Goal: Task Accomplishment & Management: Use online tool/utility

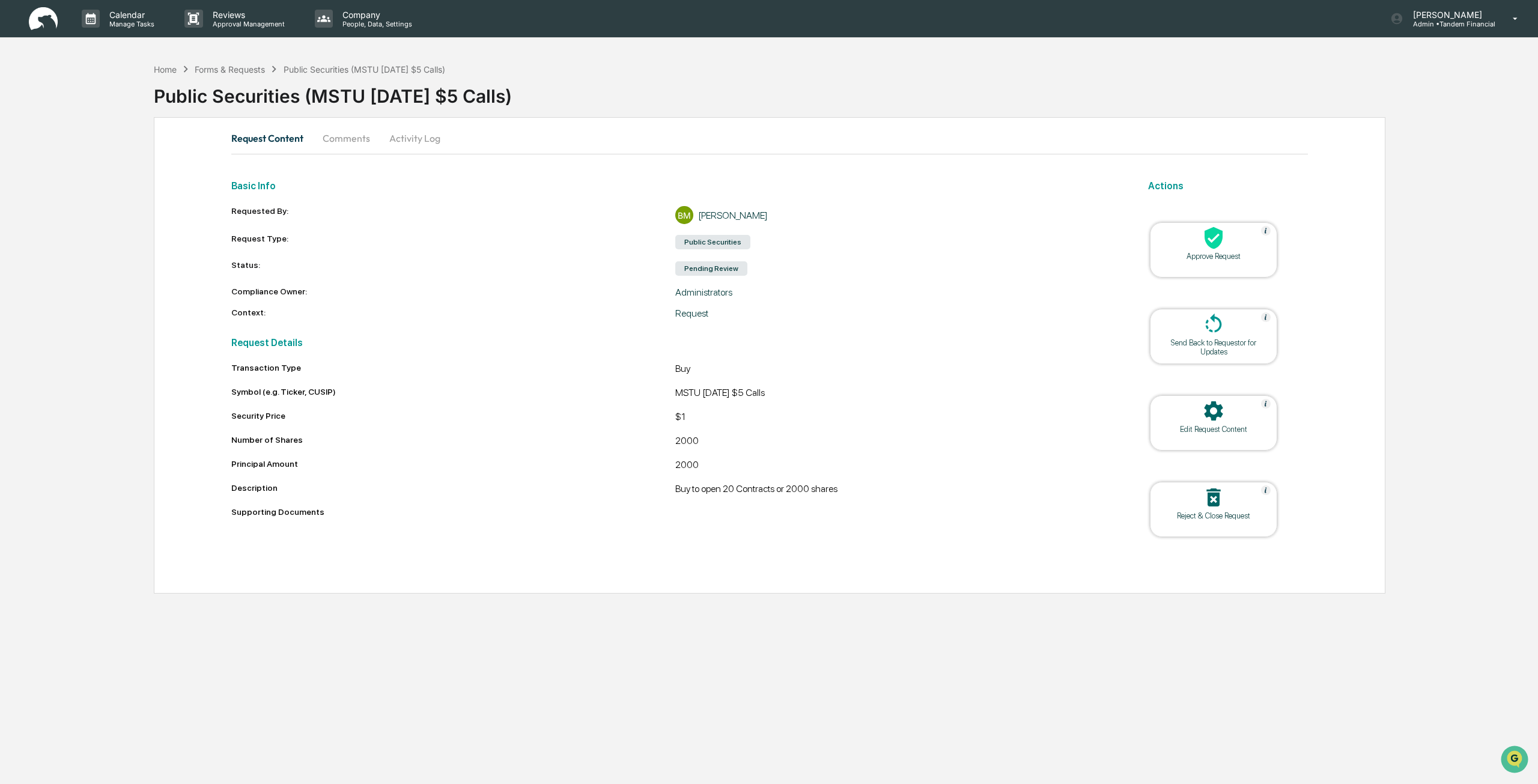
click at [1204, 263] on div "Approve Request" at bounding box center [1214, 250] width 128 height 56
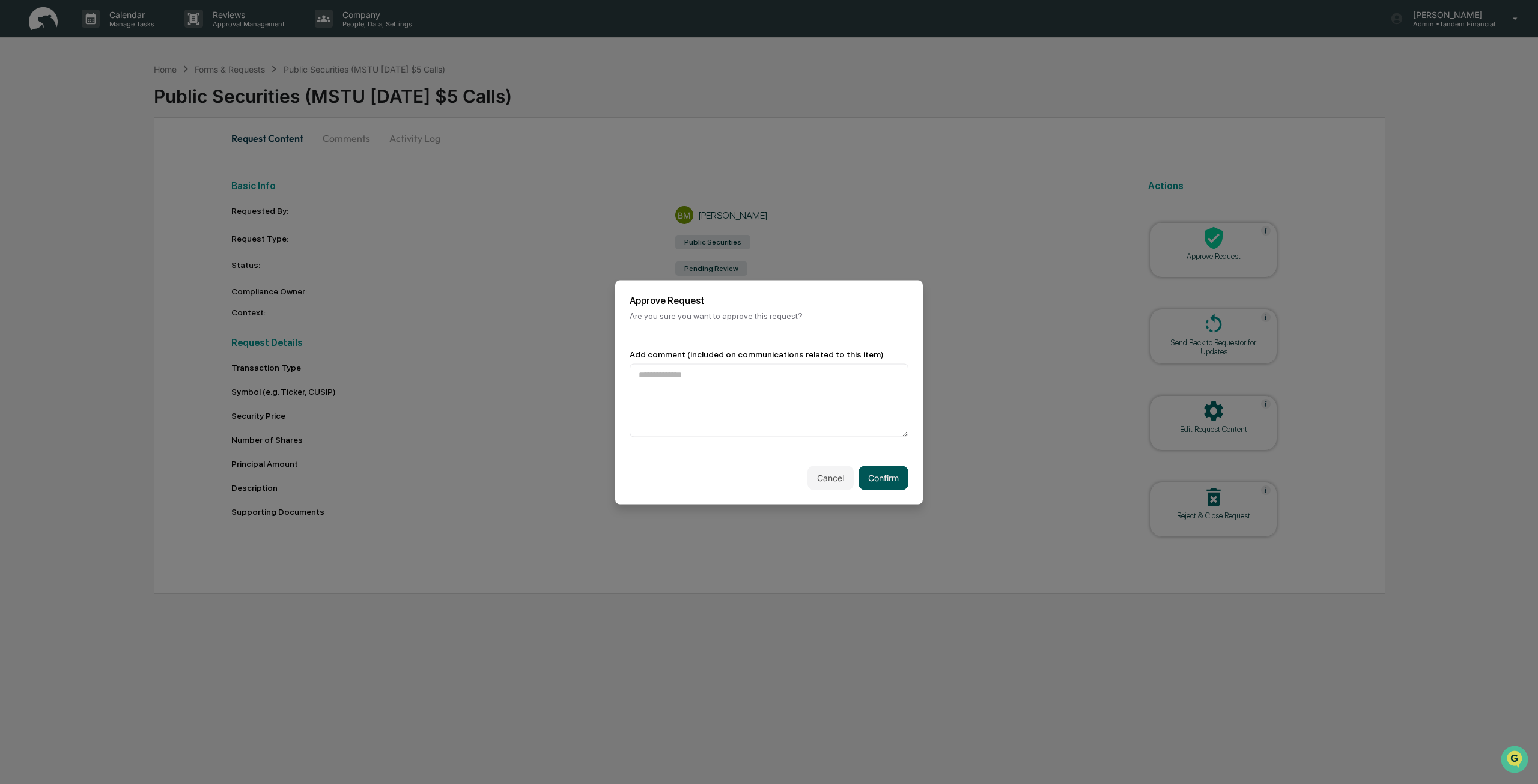
click at [882, 480] on button "Confirm" at bounding box center [883, 478] width 50 height 24
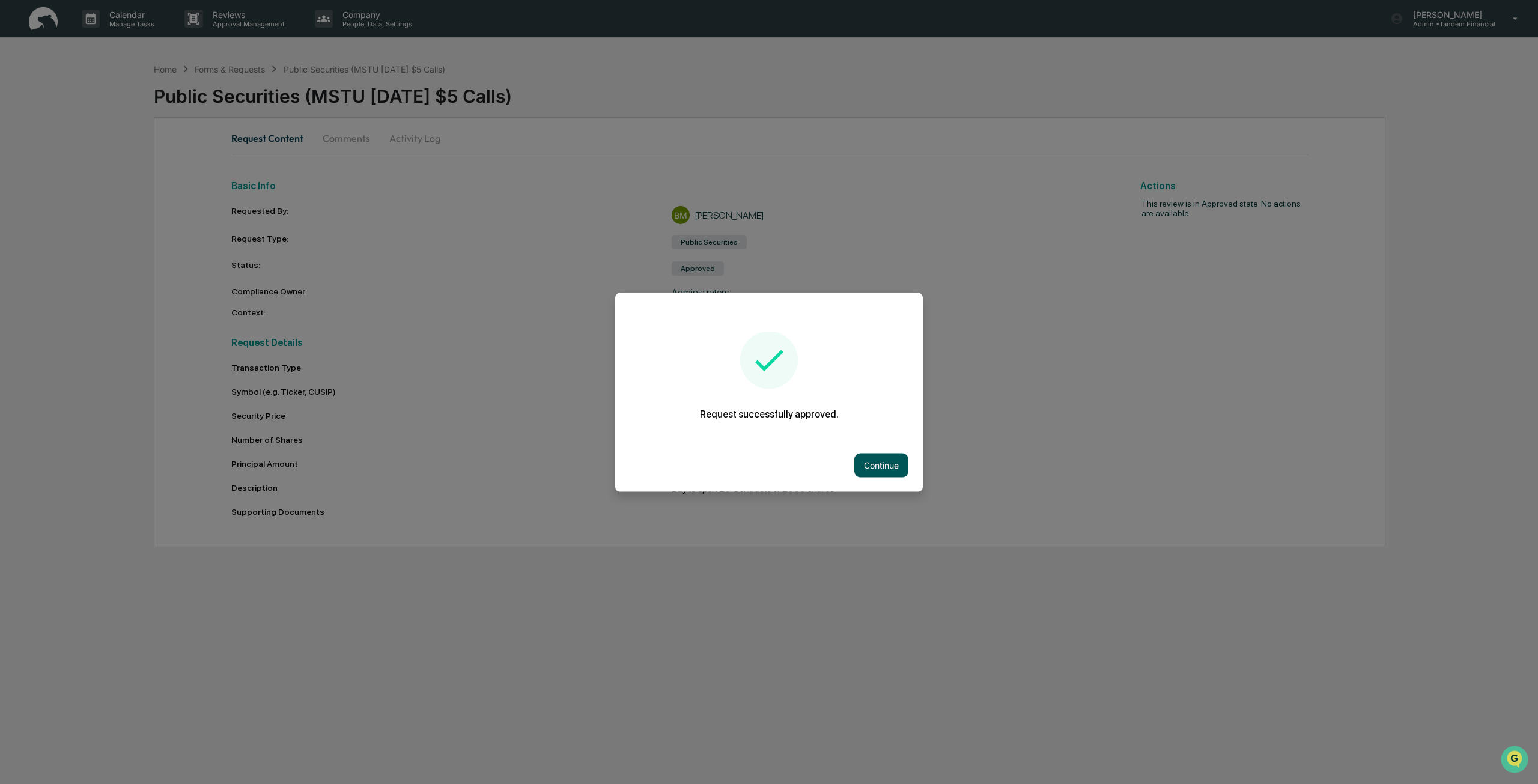
click at [883, 470] on button "Continue" at bounding box center [882, 465] width 54 height 24
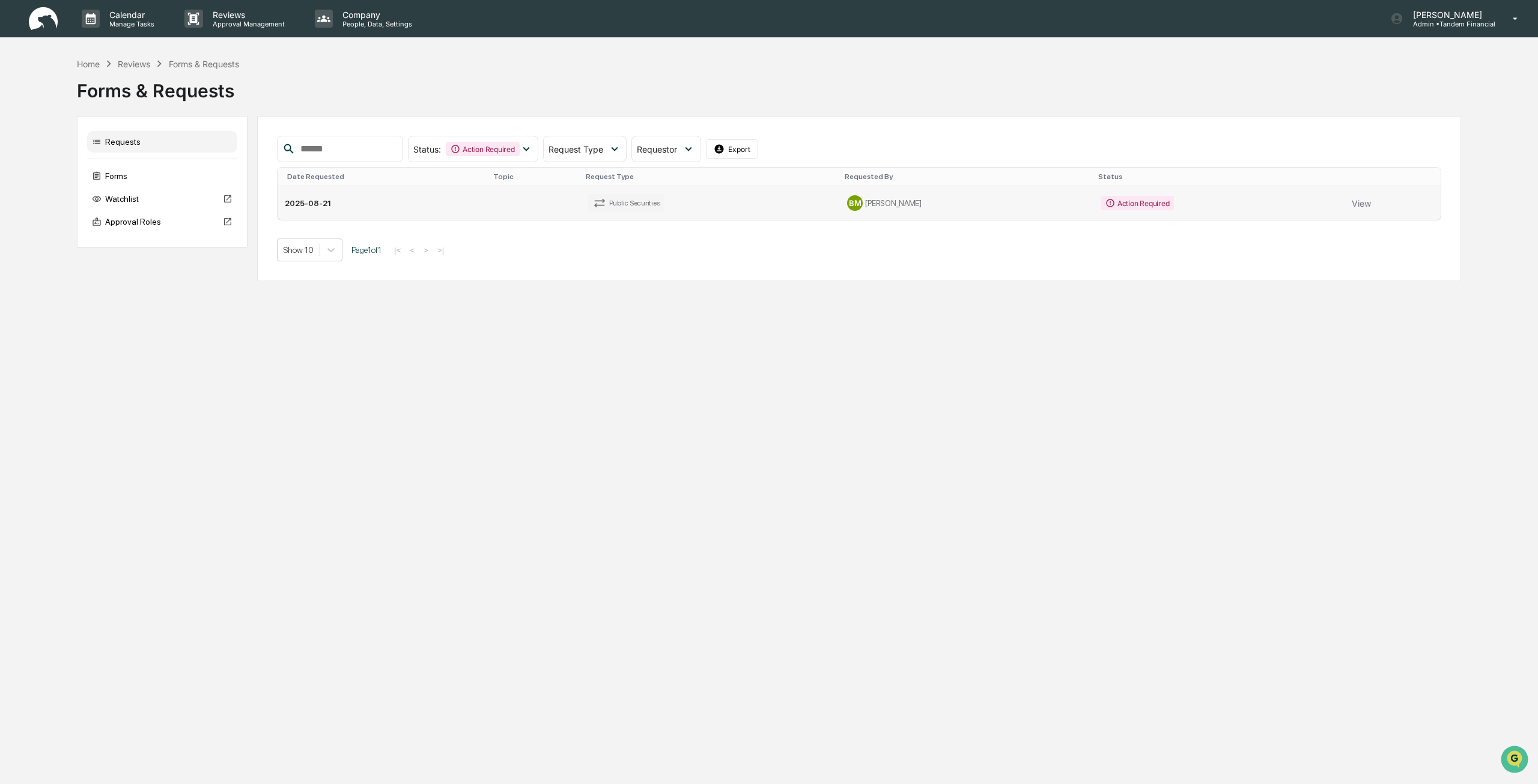
click at [978, 213] on td "BM [PERSON_NAME]" at bounding box center [967, 203] width 254 height 34
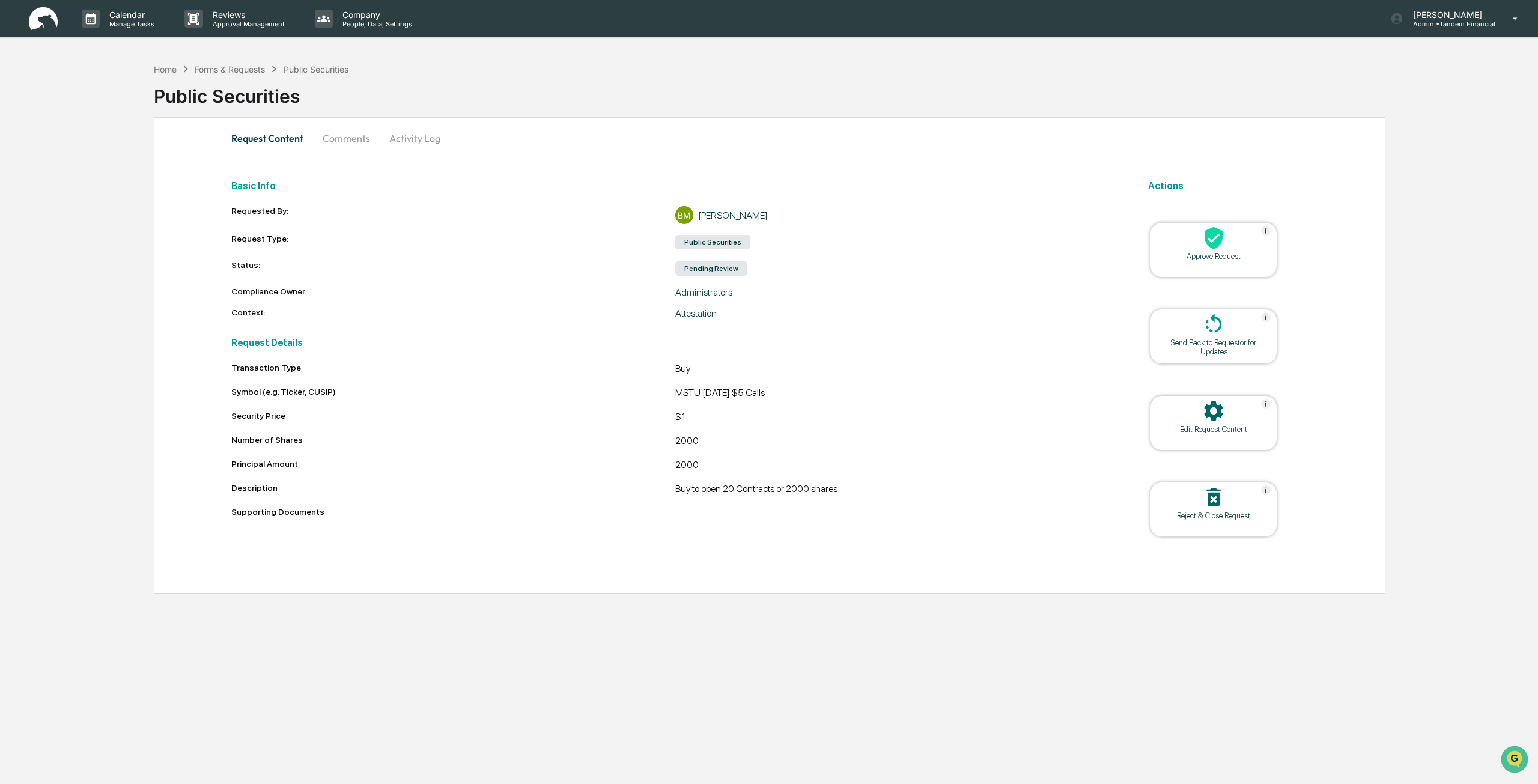
click at [1224, 256] on div "Approve Request" at bounding box center [1214, 256] width 108 height 9
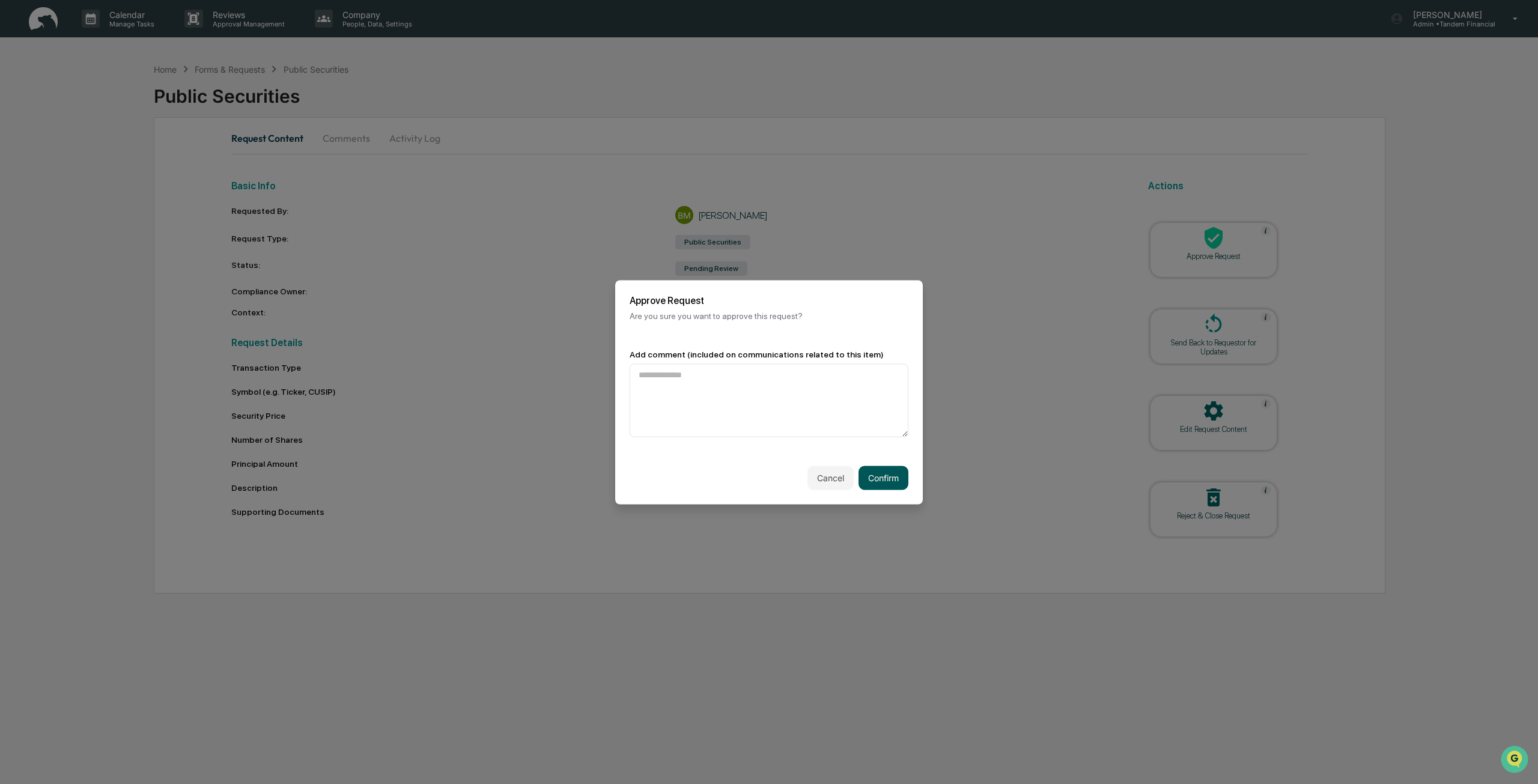
click at [879, 486] on button "Confirm" at bounding box center [883, 478] width 50 height 24
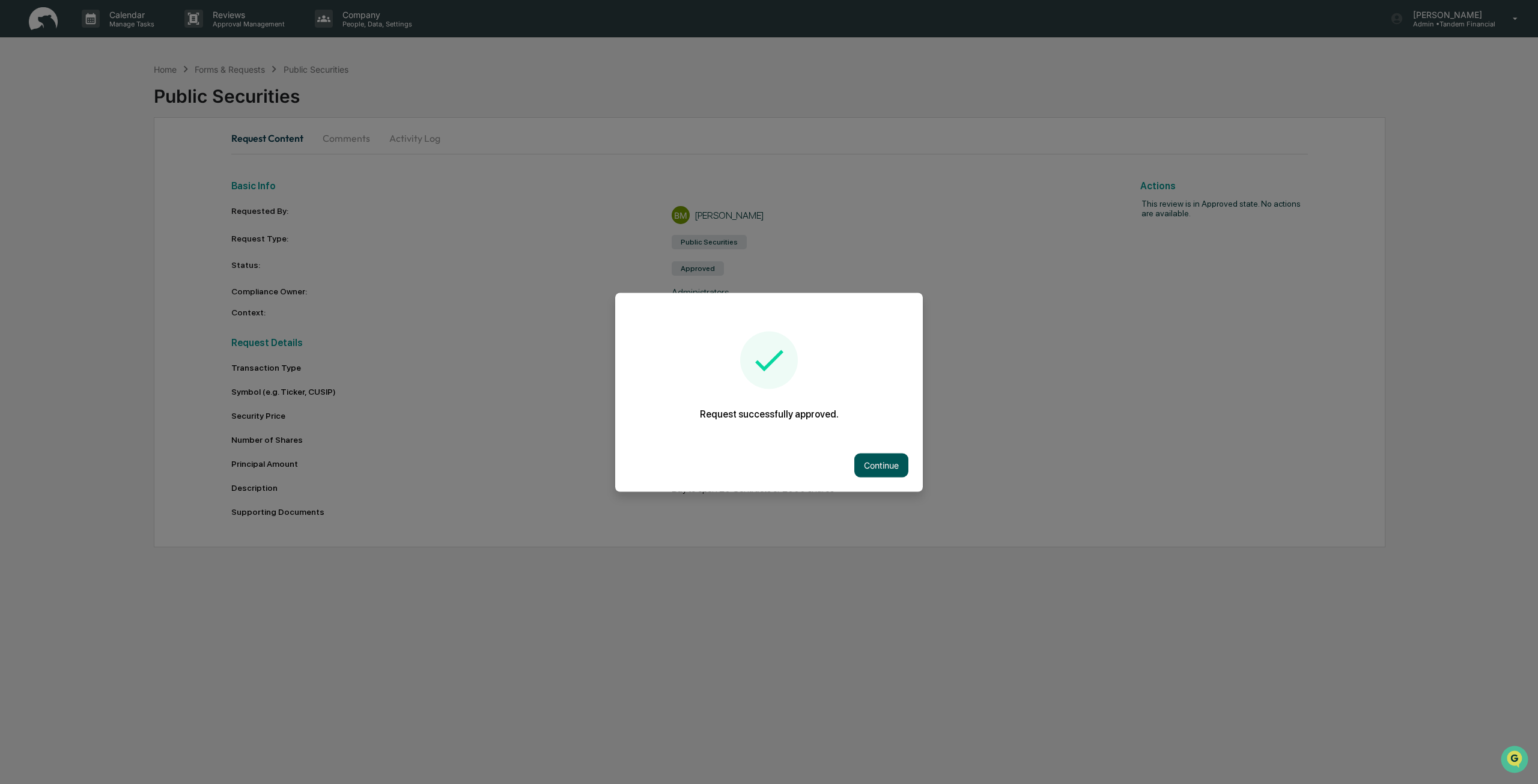
click at [879, 466] on button "Continue" at bounding box center [882, 465] width 54 height 24
